Goal: Task Accomplishment & Management: Use online tool/utility

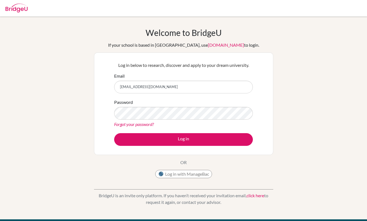
click at [310, 99] on div "Welcome to [GEOGRAPHIC_DATA] If your school is based in [GEOGRAPHIC_DATA], use …" at bounding box center [183, 118] width 367 height 180
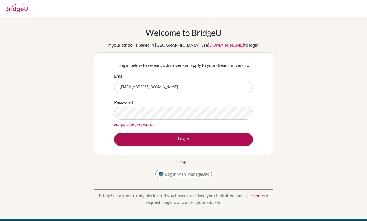
click at [180, 138] on button "Log in" at bounding box center [183, 139] width 139 height 13
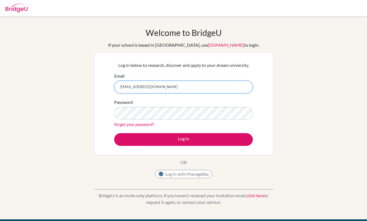
click at [165, 89] on input "[EMAIL_ADDRESS][DOMAIN_NAME]" at bounding box center [183, 87] width 139 height 13
drag, startPoint x: 172, startPoint y: 87, endPoint x: 61, endPoint y: 86, distance: 110.6
click at [61, 86] on div "Welcome to BridgeU If your school is based in China, use app.bridge-u.com.cn to…" at bounding box center [183, 118] width 367 height 180
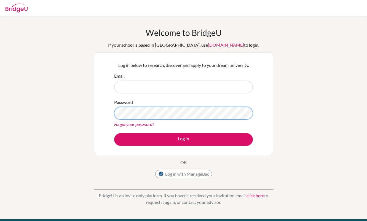
click at [103, 115] on div "Log in below to research, discover and apply to your dream university. Email Pa…" at bounding box center [183, 103] width 179 height 102
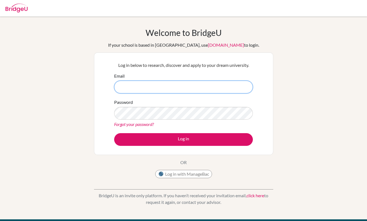
click at [135, 85] on input "Email" at bounding box center [183, 87] width 139 height 13
type input "Yoshinao_Ookura@education.metro.tokyo.jp"
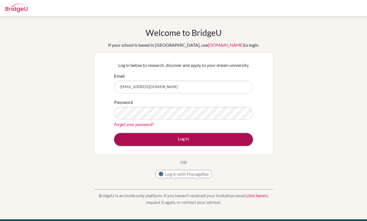
click at [187, 138] on button "Log in" at bounding box center [183, 139] width 139 height 13
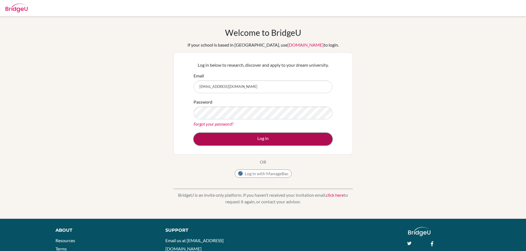
click at [246, 138] on button "Log in" at bounding box center [262, 139] width 139 height 13
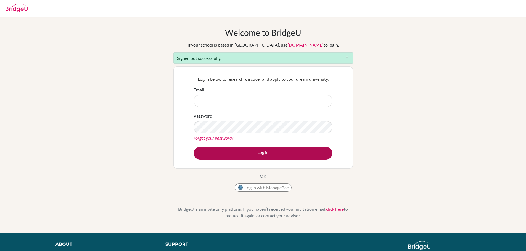
type input "[EMAIL_ADDRESS][DOMAIN_NAME]"
click at [259, 154] on button "Log in" at bounding box center [262, 153] width 139 height 13
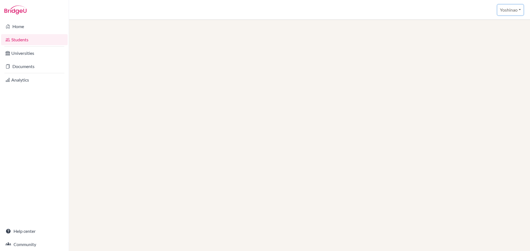
click at [518, 10] on button "Yoshinao" at bounding box center [510, 10] width 26 height 10
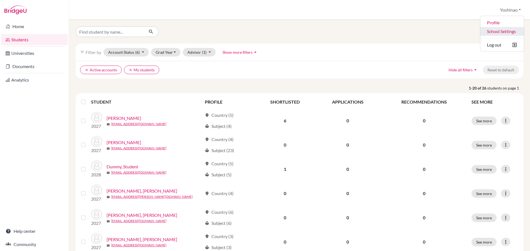
click at [496, 33] on link "School Settings" at bounding box center [502, 31] width 44 height 9
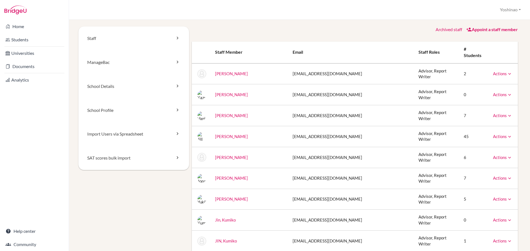
click at [74, 81] on div "Staff ManageBac School Details School Profile Import Users via Spreadsheet SAT …" at bounding box center [299, 135] width 461 height 231
click at [128, 62] on link "ManageBac" at bounding box center [133, 62] width 111 height 24
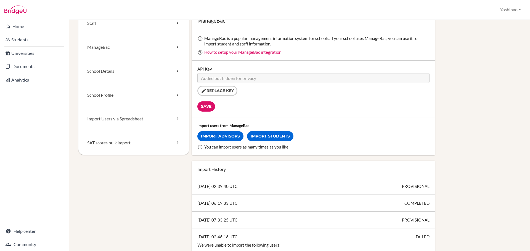
scroll to position [28, 0]
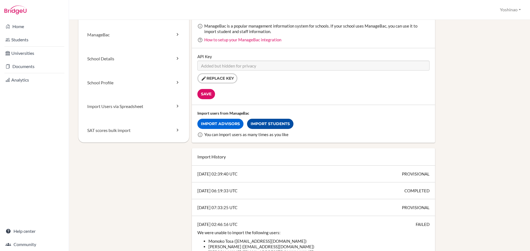
click at [276, 125] on link "Import Students" at bounding box center [270, 124] width 46 height 10
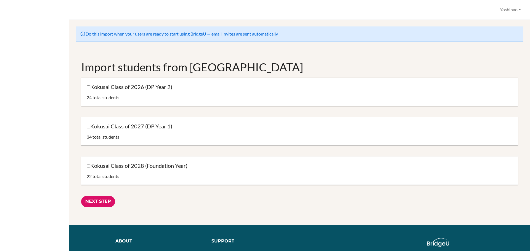
click at [87, 163] on label "Kokusai Class of 2028 (Foundation Year)" at bounding box center [137, 165] width 101 height 7
click at [87, 164] on input "Kokusai Class of 2028 (Foundation Year)" at bounding box center [89, 166] width 4 height 4
checkbox input "true"
click at [100, 198] on input "Next Step" at bounding box center [98, 201] width 34 height 11
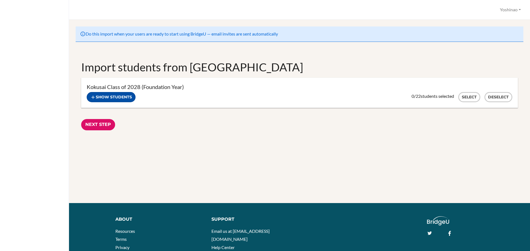
click at [106, 96] on button "Show students" at bounding box center [111, 97] width 49 height 10
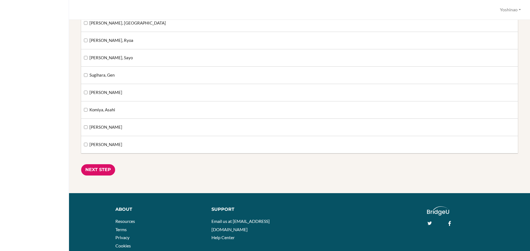
scroll to position [303, 0]
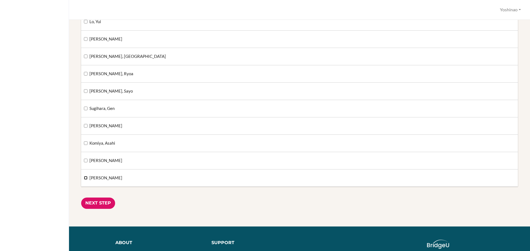
click at [87, 178] on input "Cheng, Yuki" at bounding box center [86, 178] width 4 height 4
checkbox input "true"
click at [86, 160] on input "[PERSON_NAME]" at bounding box center [86, 161] width 4 height 4
checkbox input "true"
click at [84, 142] on input "Komiya, Asahi" at bounding box center [86, 144] width 4 height 4
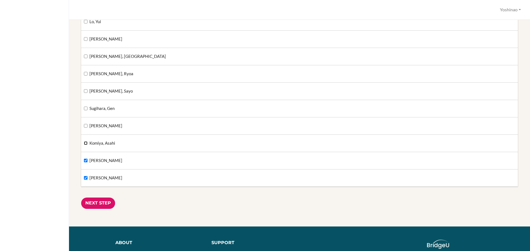
checkbox input "true"
click at [104, 206] on input "Next Step" at bounding box center [98, 203] width 34 height 11
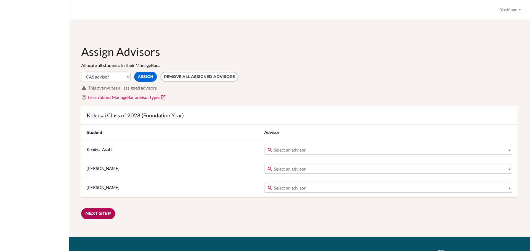
click at [92, 211] on input "Next Step" at bounding box center [98, 213] width 34 height 11
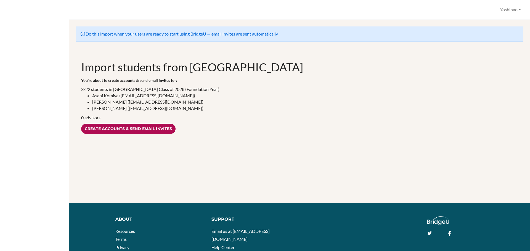
click at [107, 131] on input "Create accounts & send email invites" at bounding box center [128, 129] width 94 height 10
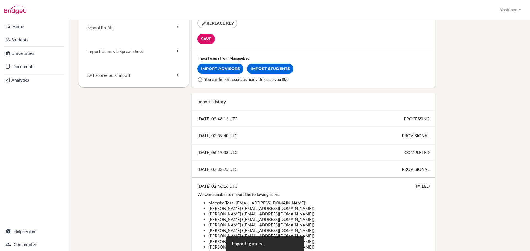
scroll to position [166, 0]
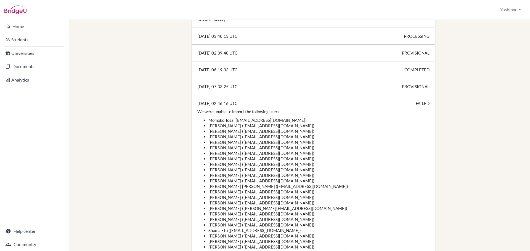
click at [378, 121] on li "Momoko Tosa ([EMAIL_ADDRESS][DOMAIN_NAME])" at bounding box center [318, 121] width 221 height 6
